Goal: Communication & Community: Answer question/provide support

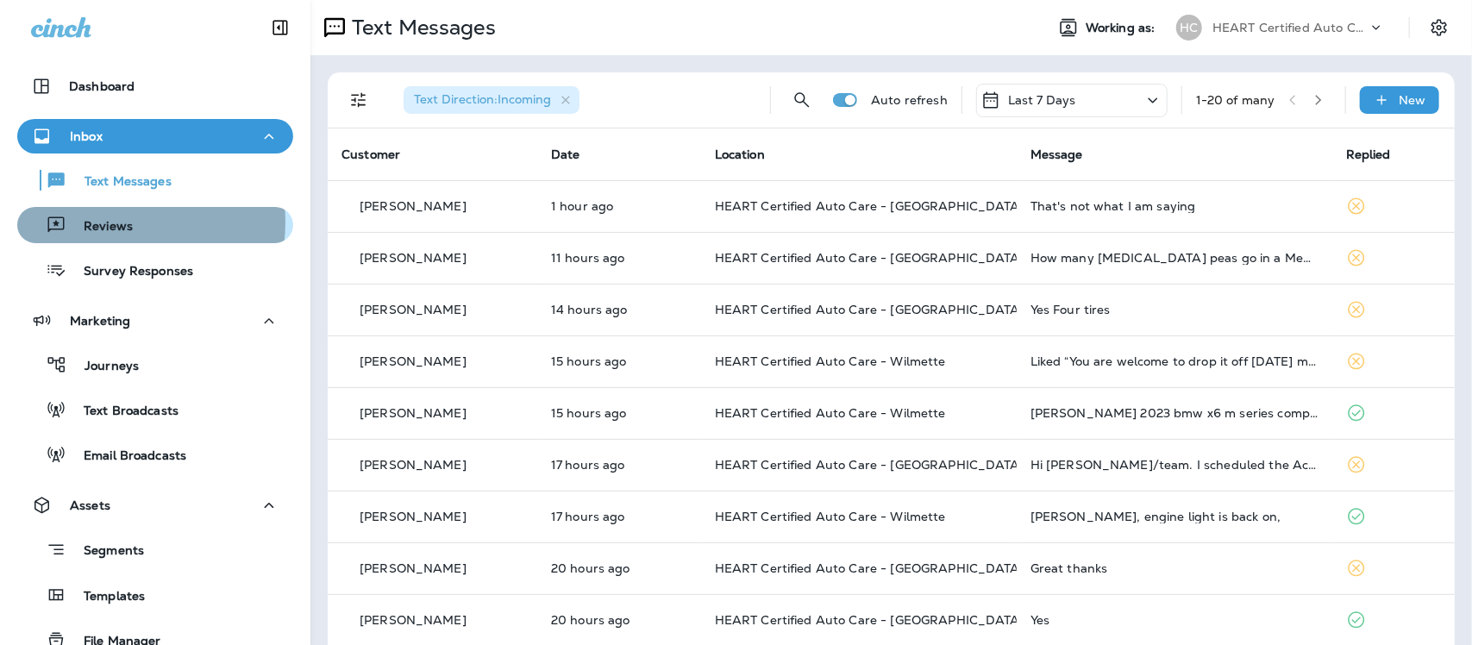
click at [109, 223] on p "Reviews" at bounding box center [99, 227] width 66 height 16
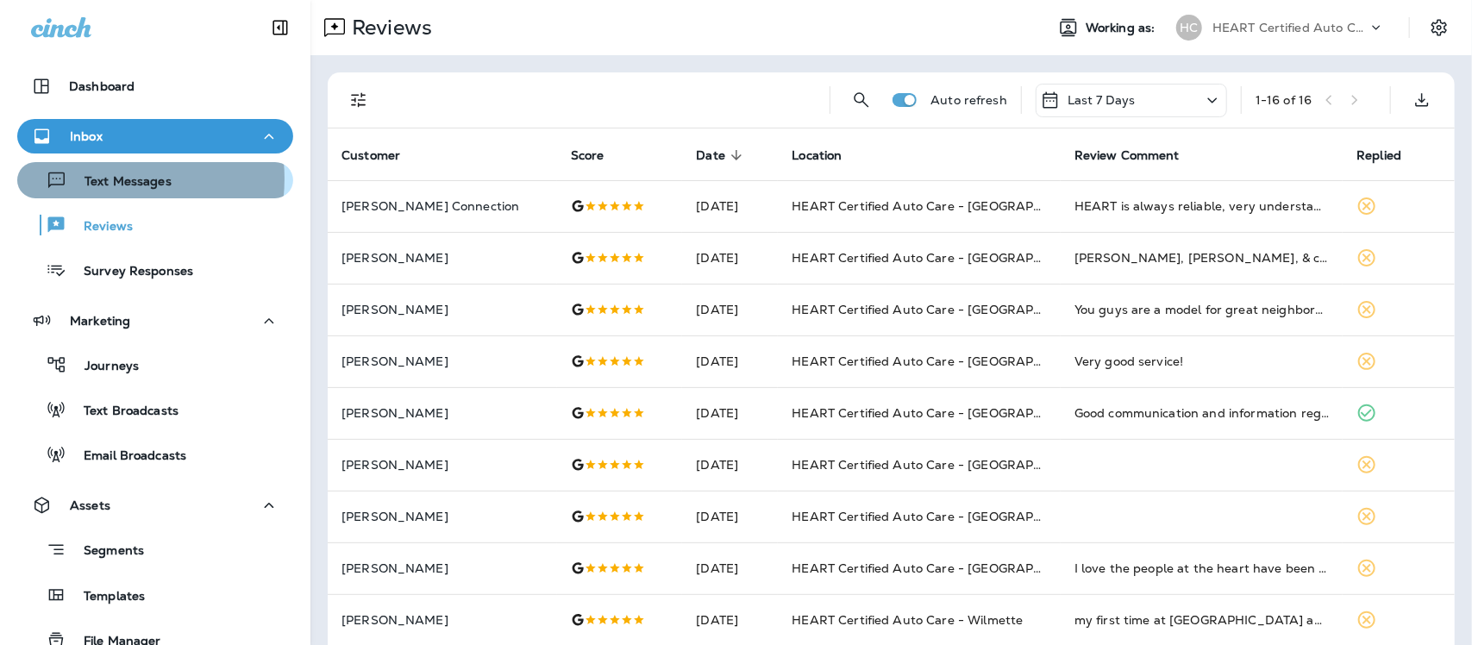
click at [97, 179] on p "Text Messages" at bounding box center [119, 182] width 104 height 16
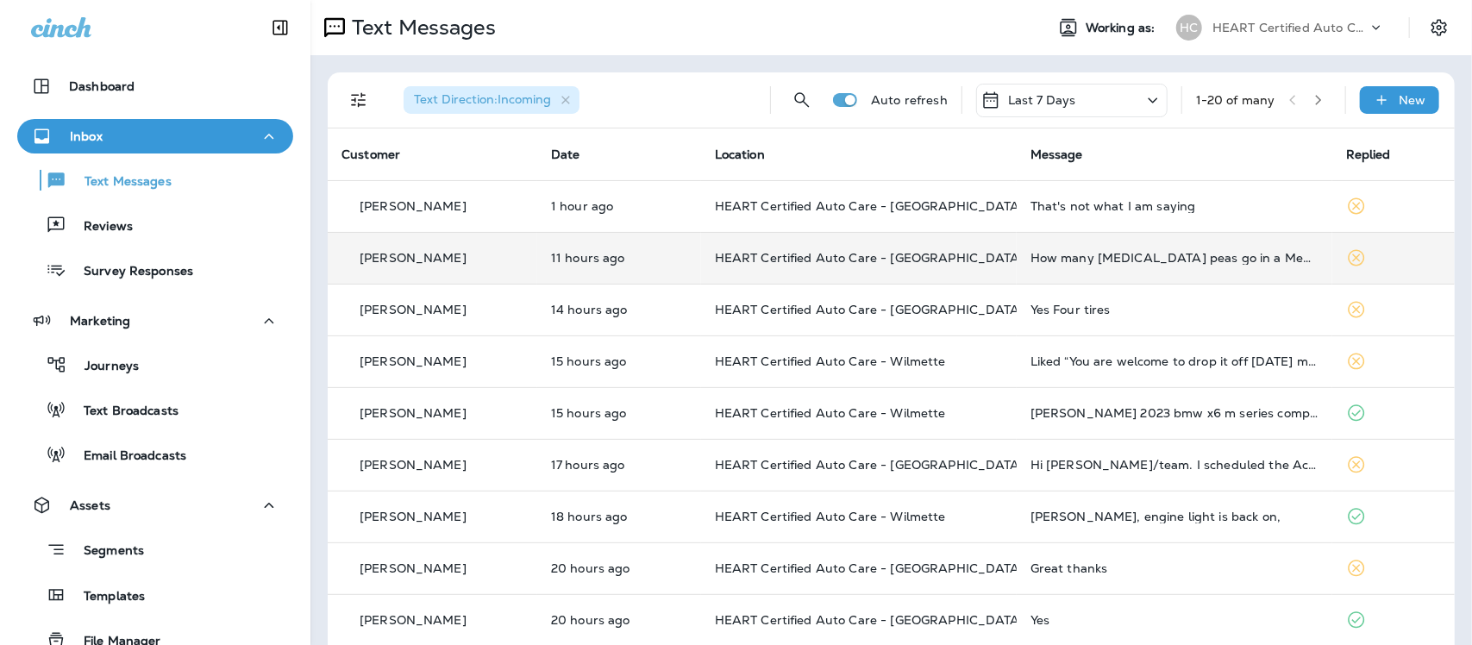
click at [1141, 255] on div "How many [MEDICAL_DATA] peas go in a Mediterranean soup?" at bounding box center [1175, 258] width 288 height 14
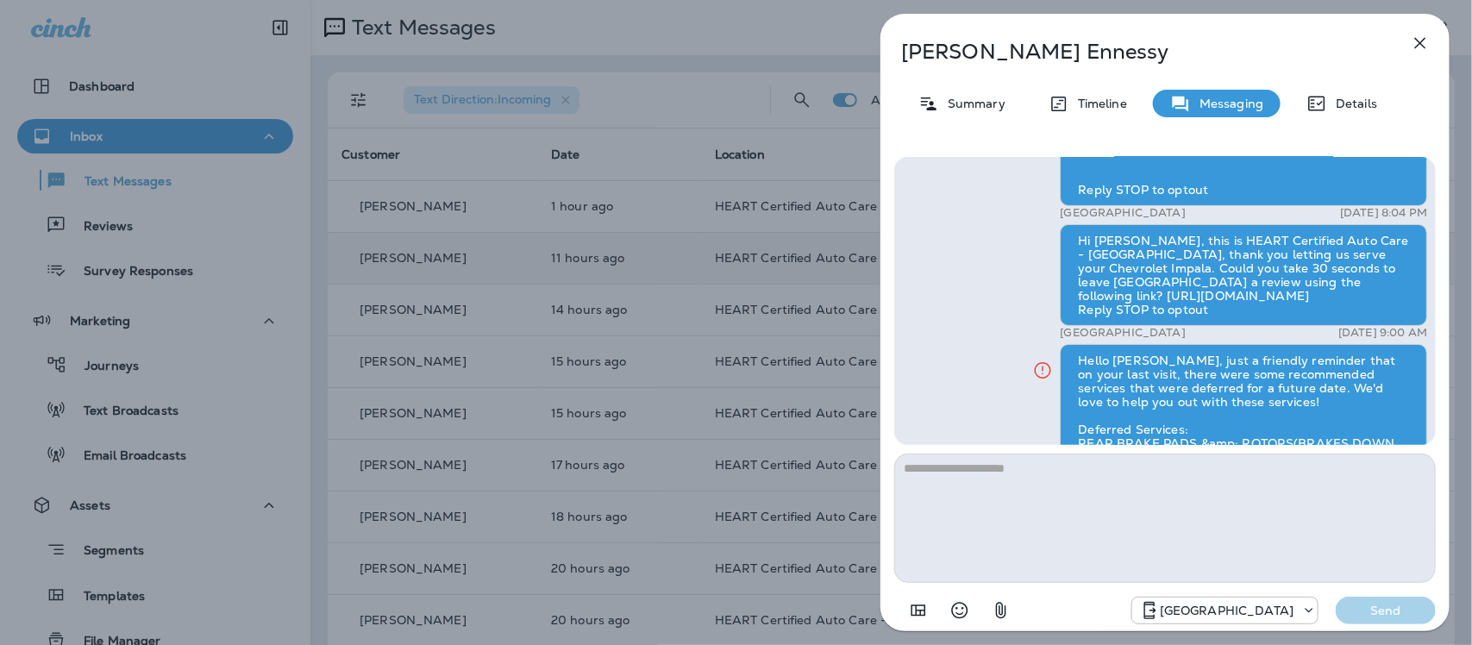
scroll to position [-1352, 0]
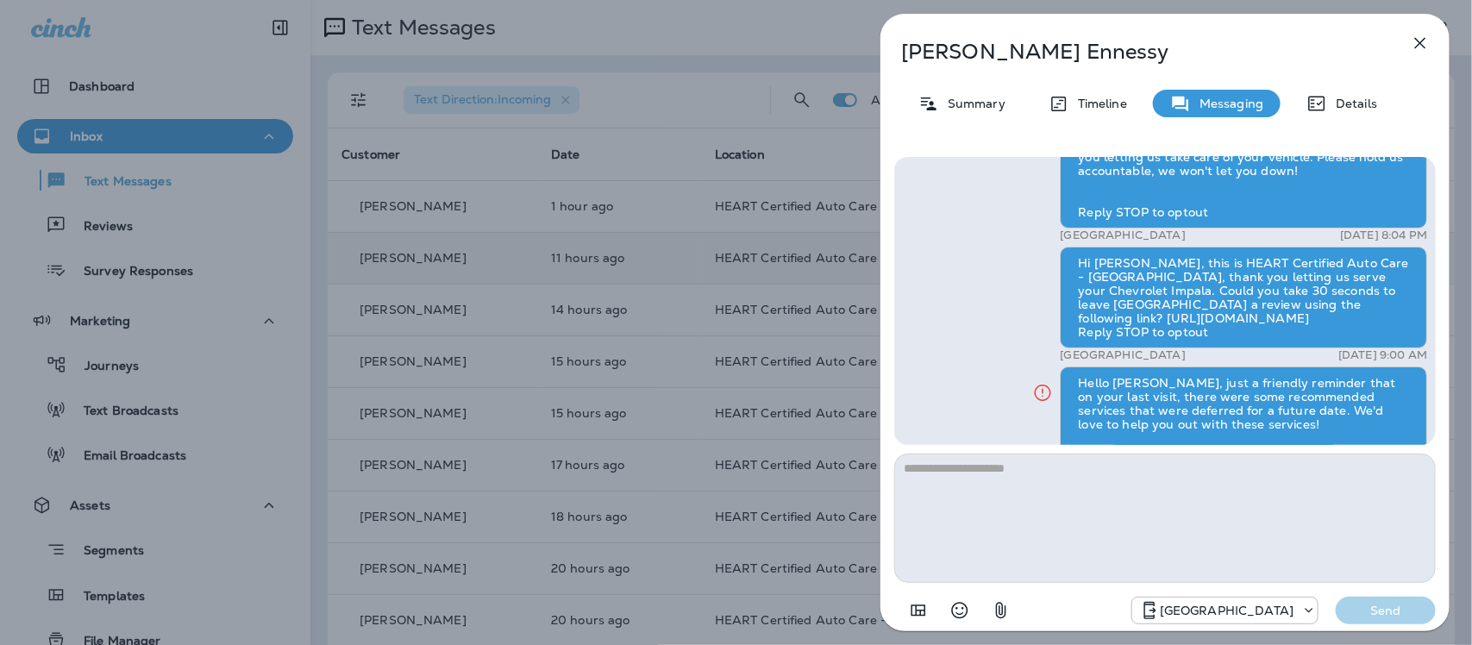
click at [1413, 41] on icon "button" at bounding box center [1420, 43] width 21 height 21
